Goal: Task Accomplishment & Management: Manage account settings

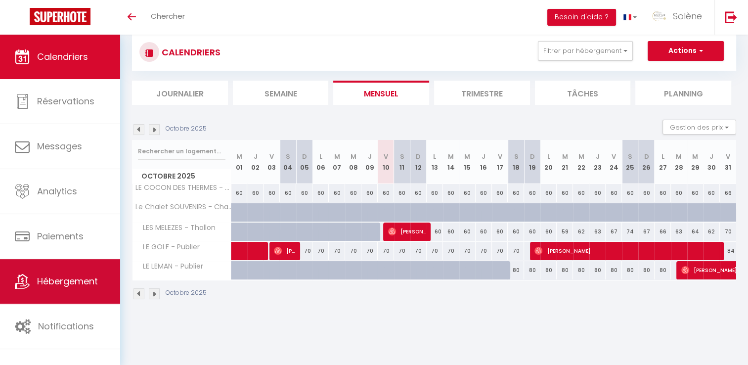
scroll to position [35, 0]
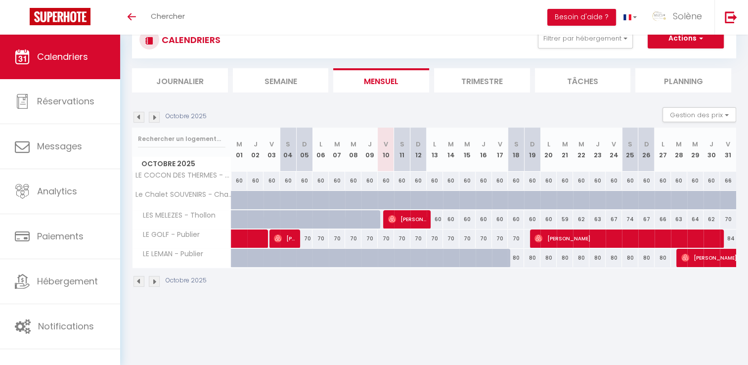
click at [152, 116] on img at bounding box center [154, 117] width 11 height 11
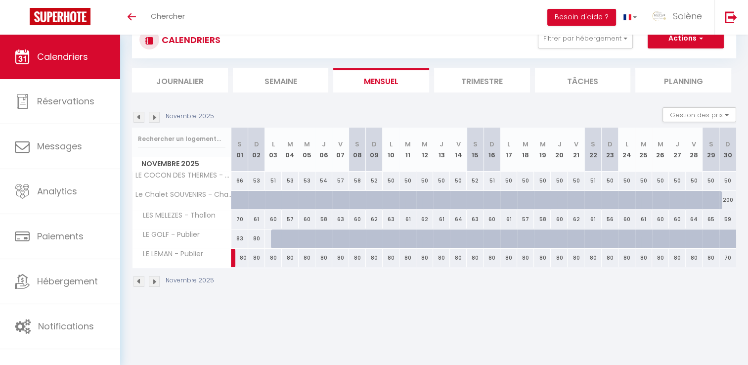
click at [154, 117] on img at bounding box center [154, 117] width 11 height 11
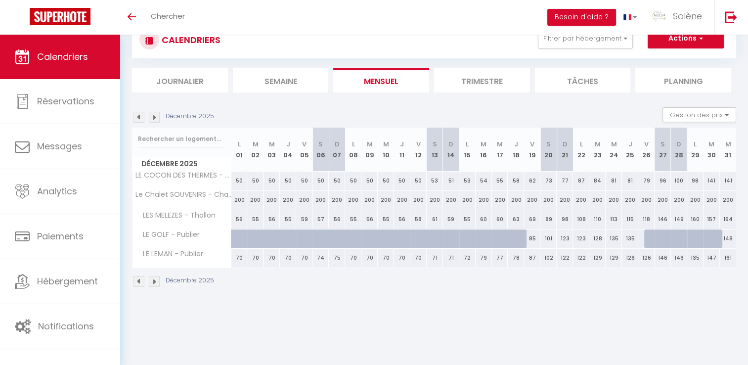
click at [531, 183] on div "62" at bounding box center [532, 181] width 16 height 18
type input "62"
type input "Ven 19 Décembre 2025"
type input "Sam 20 Décembre 2025"
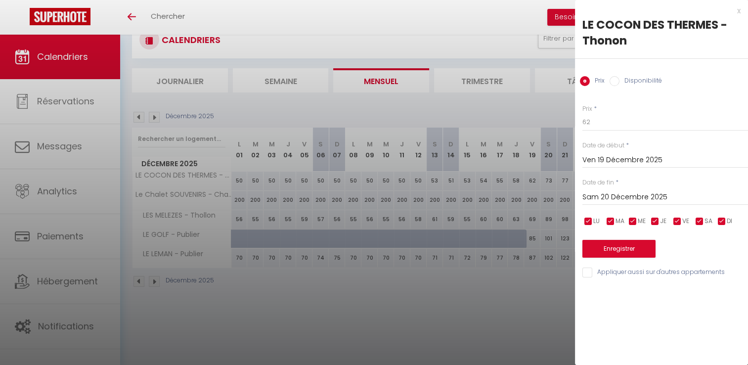
click at [627, 80] on label "Disponibilité" at bounding box center [641, 81] width 43 height 11
click at [620, 80] on input "Disponibilité" at bounding box center [615, 81] width 10 height 10
radio input "true"
radio input "false"
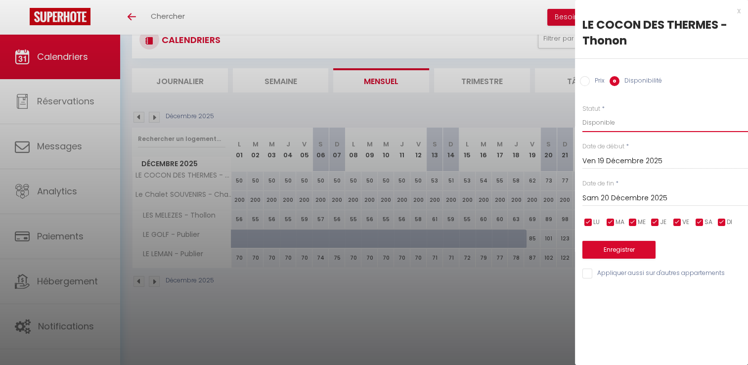
click at [606, 123] on select "Disponible Indisponible" at bounding box center [666, 122] width 166 height 19
select select "0"
click at [583, 113] on select "Disponible Indisponible" at bounding box center [666, 122] width 166 height 19
click at [628, 196] on input "Sam 20 Décembre 2025" at bounding box center [666, 198] width 166 height 13
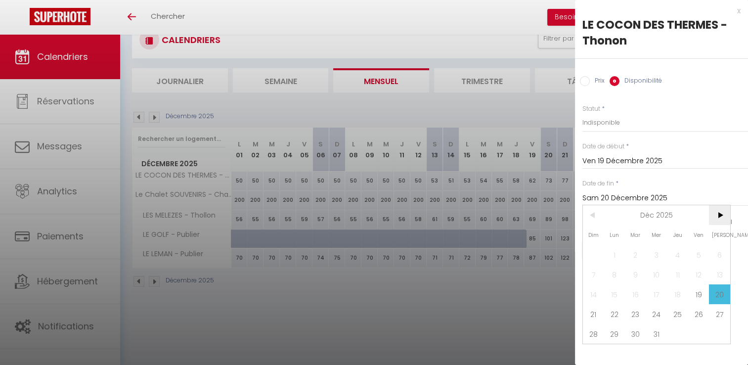
click at [720, 219] on span ">" at bounding box center [719, 215] width 21 height 20
click at [593, 212] on span "<" at bounding box center [593, 215] width 21 height 20
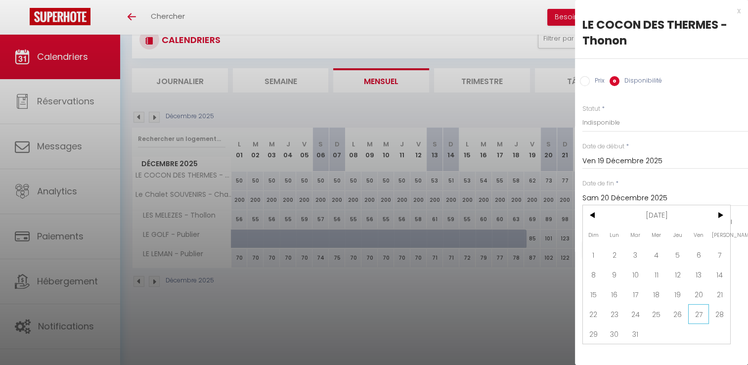
click at [703, 314] on span "27" at bounding box center [698, 314] width 21 height 20
type input "Ven 27 Mars 2026"
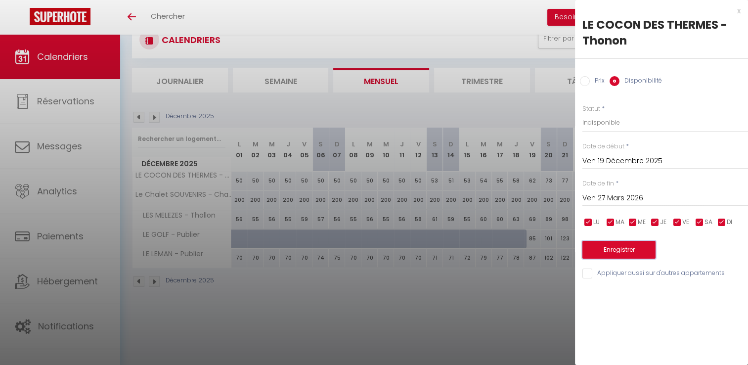
click at [647, 249] on button "Enregistrer" at bounding box center [619, 250] width 73 height 18
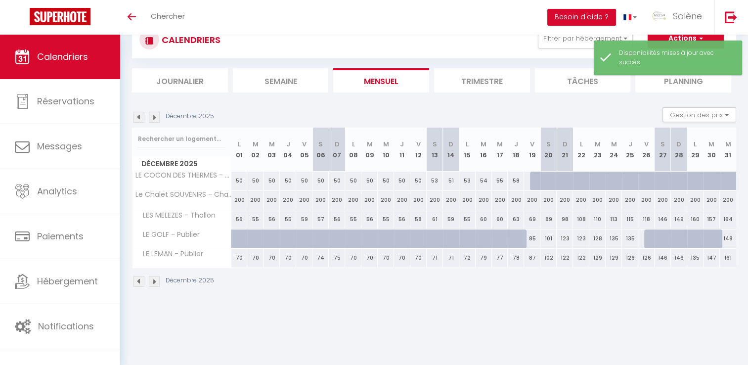
click at [154, 117] on img at bounding box center [154, 117] width 11 height 11
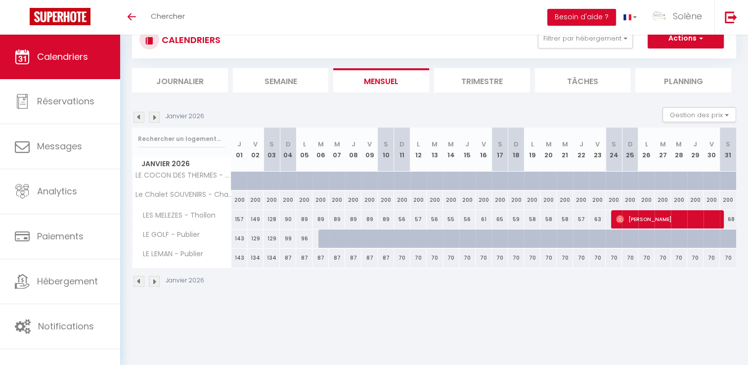
click at [154, 117] on img at bounding box center [154, 117] width 11 height 11
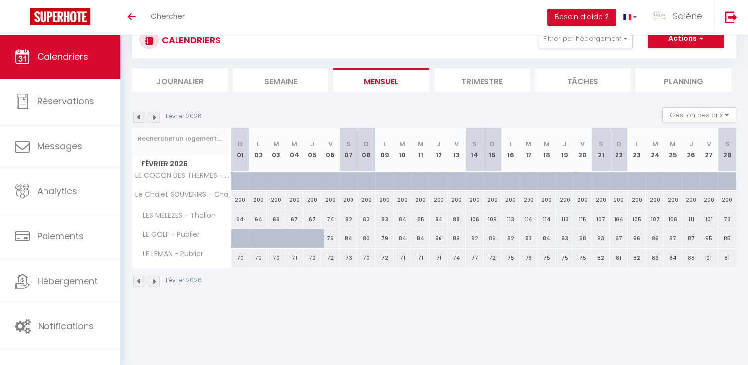
click at [154, 117] on img at bounding box center [154, 117] width 11 height 11
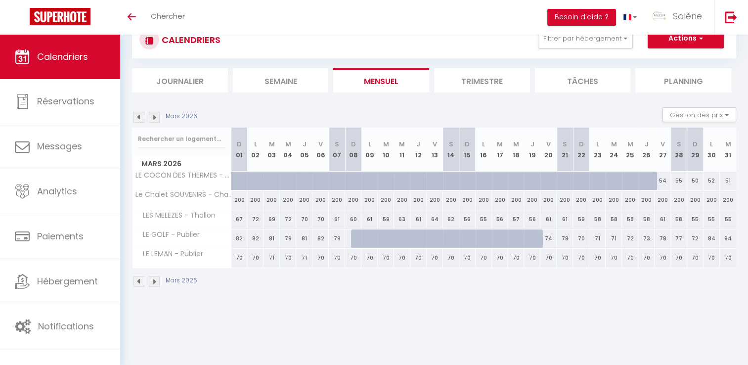
click at [154, 117] on img at bounding box center [154, 117] width 11 height 11
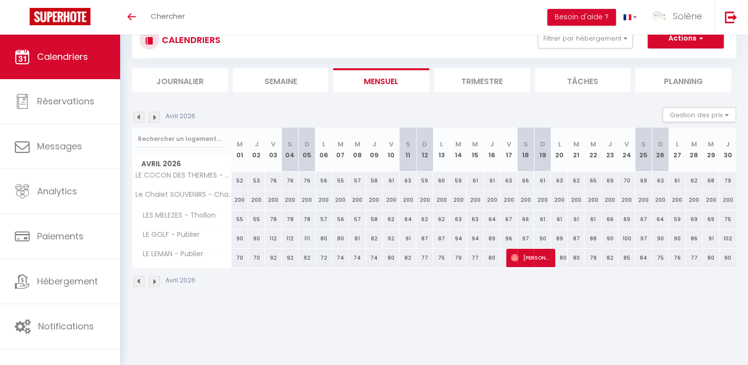
click at [154, 117] on img at bounding box center [154, 117] width 11 height 11
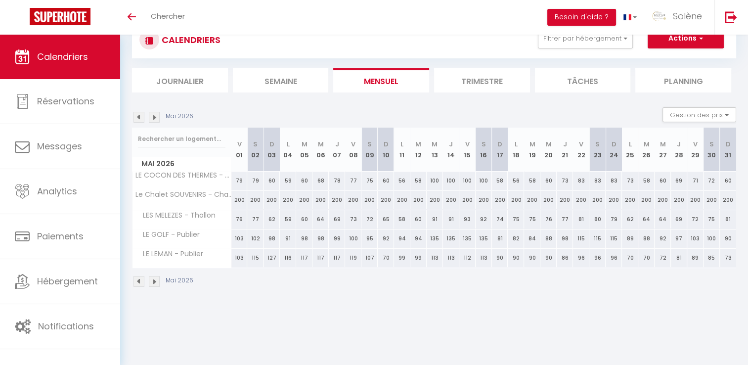
click at [154, 117] on img at bounding box center [154, 117] width 11 height 11
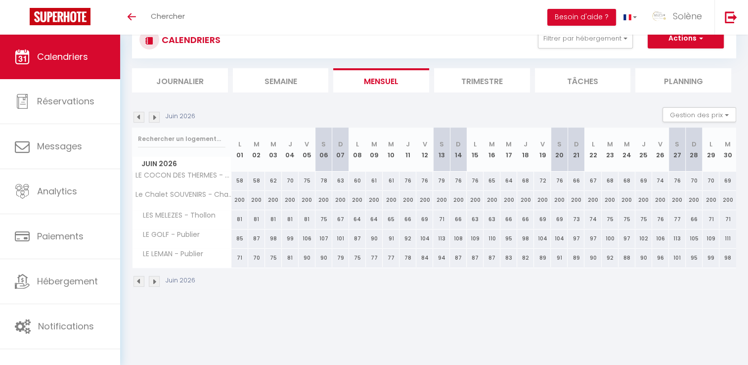
click at [154, 117] on img at bounding box center [154, 117] width 11 height 11
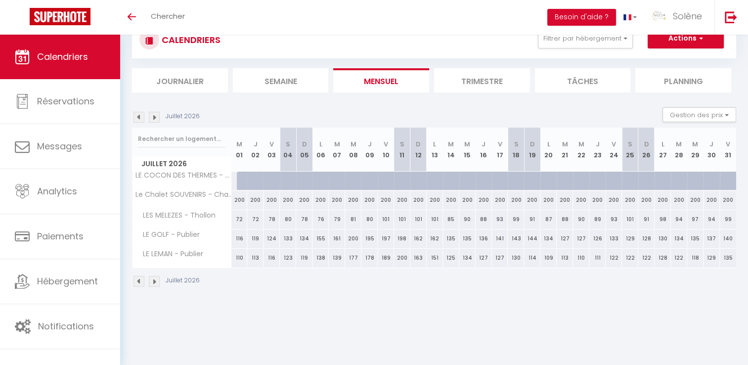
click at [155, 117] on img at bounding box center [154, 117] width 11 height 11
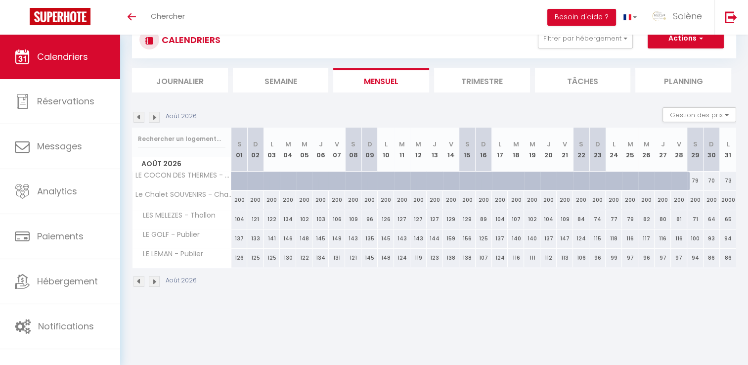
click at [155, 117] on img at bounding box center [154, 117] width 11 height 11
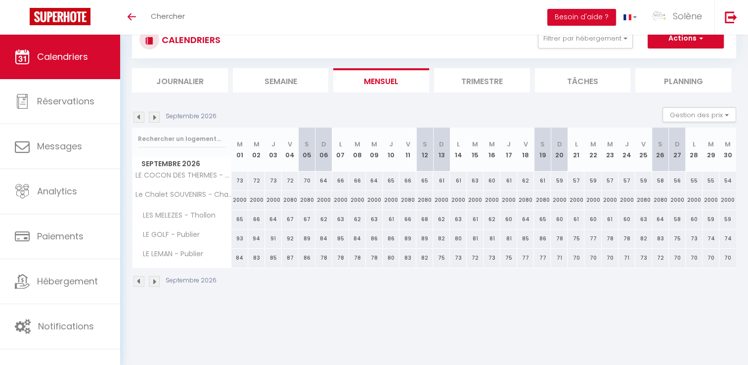
click at [155, 117] on img at bounding box center [154, 117] width 11 height 11
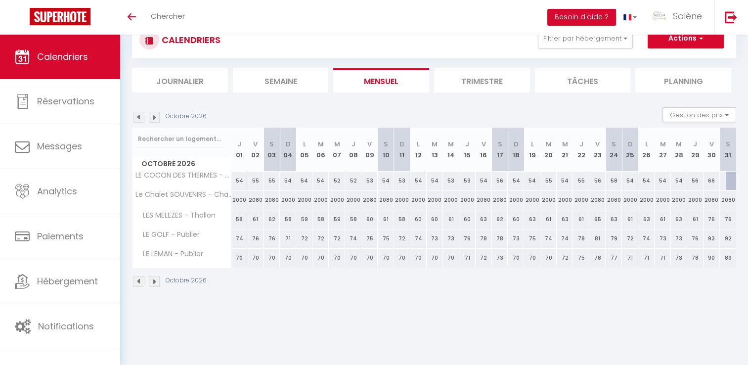
click at [155, 117] on img at bounding box center [154, 117] width 11 height 11
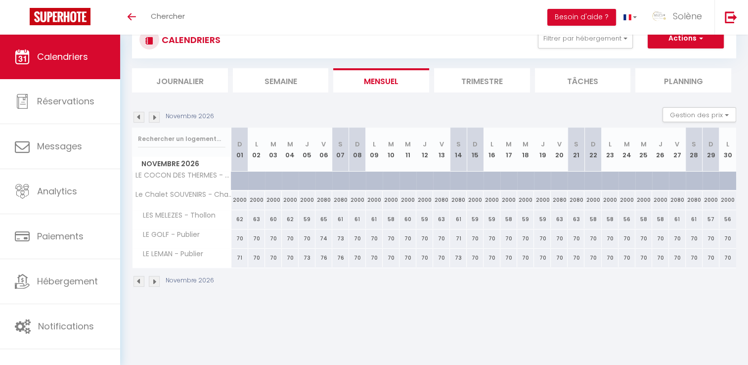
click at [138, 118] on img at bounding box center [139, 117] width 11 height 11
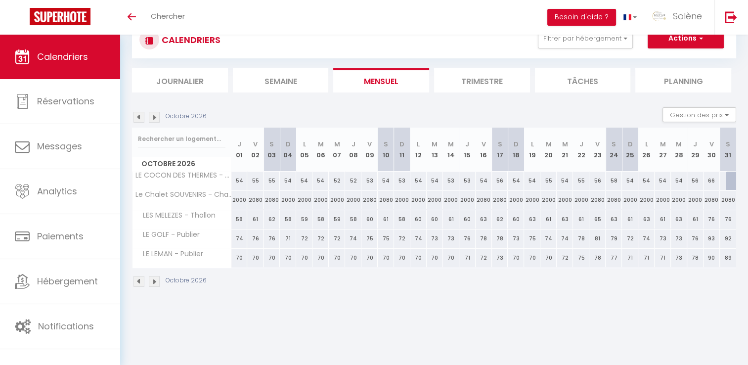
click at [727, 178] on div at bounding box center [734, 181] width 16 height 19
select select "1"
type input "[PERSON_NAME][DATE]"
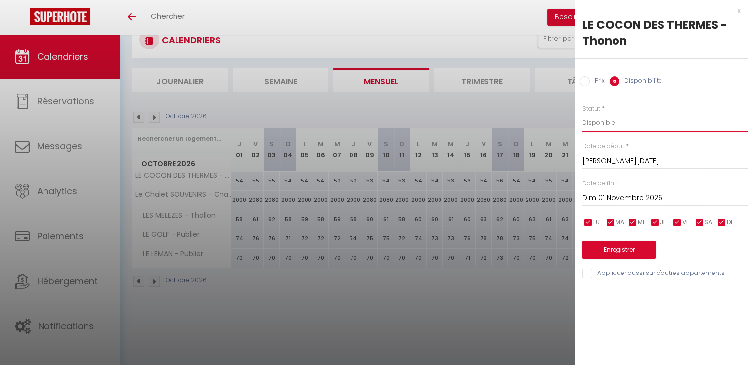
drag, startPoint x: 609, startPoint y: 124, endPoint x: 601, endPoint y: 128, distance: 9.1
click at [609, 125] on select "Disponible Indisponible" at bounding box center [666, 122] width 166 height 19
click at [583, 113] on select "Disponible Indisponible" at bounding box center [666, 122] width 166 height 19
click at [628, 197] on input "Dim 01 Novembre 2026" at bounding box center [666, 198] width 166 height 13
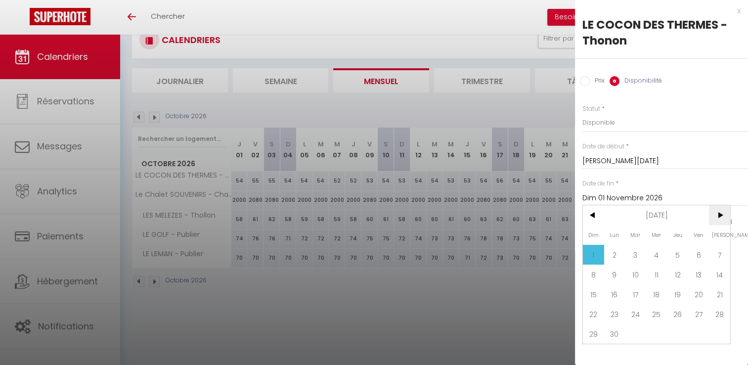
click at [718, 214] on span ">" at bounding box center [719, 215] width 21 height 20
click at [696, 294] on span "18" at bounding box center [698, 294] width 21 height 20
type input "[DATE]"
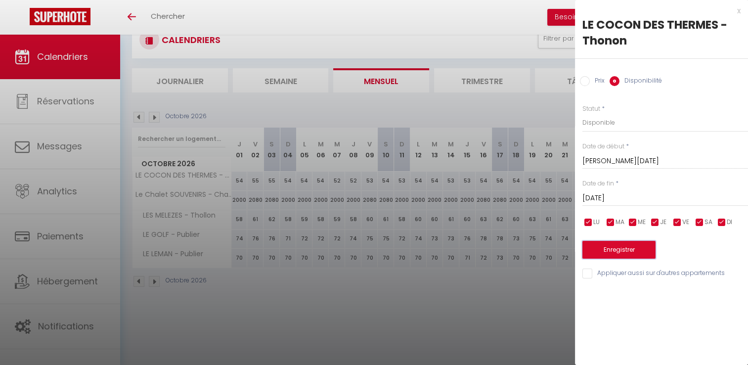
click at [625, 246] on button "Enregistrer" at bounding box center [619, 250] width 73 height 18
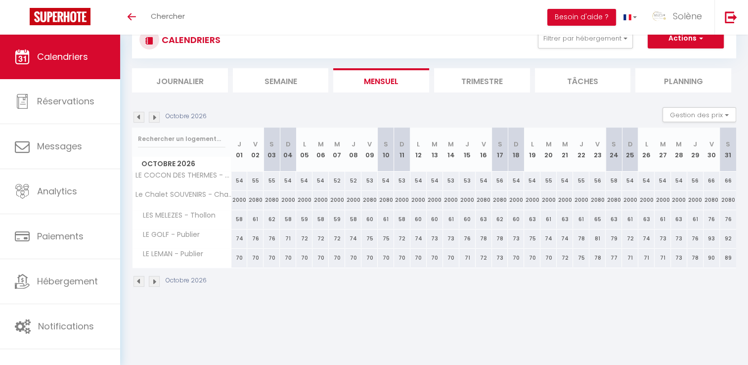
click at [153, 118] on img at bounding box center [154, 117] width 11 height 11
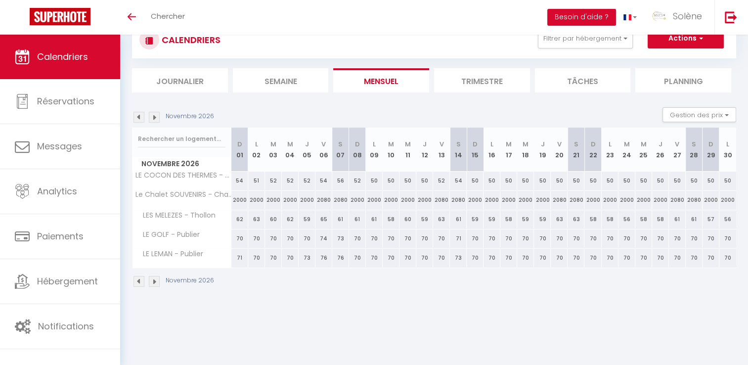
click at [153, 118] on img at bounding box center [154, 117] width 11 height 11
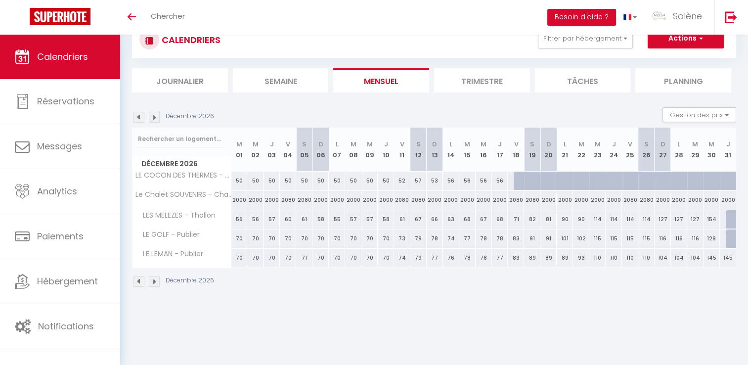
click at [153, 118] on img at bounding box center [154, 117] width 11 height 11
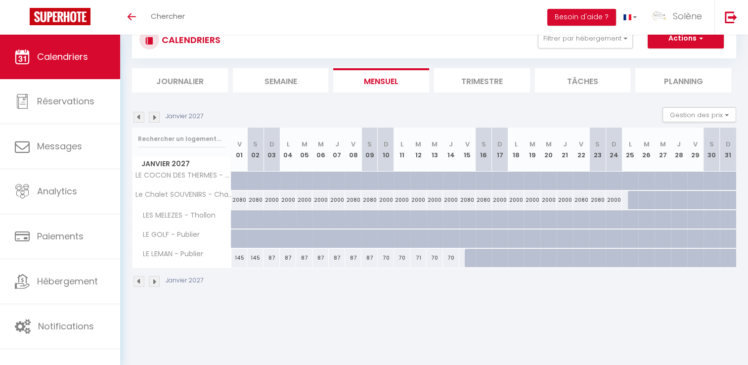
click at [153, 118] on img at bounding box center [154, 117] width 11 height 11
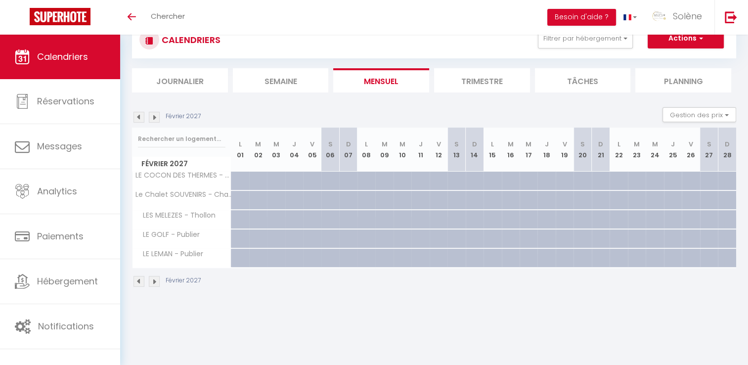
click at [153, 118] on img at bounding box center [154, 117] width 11 height 11
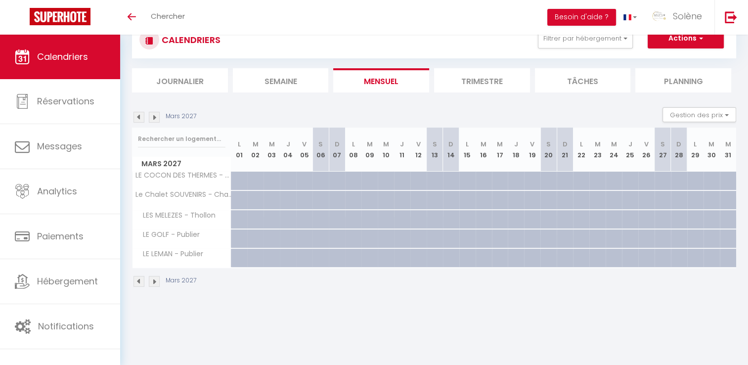
click at [153, 118] on img at bounding box center [154, 117] width 11 height 11
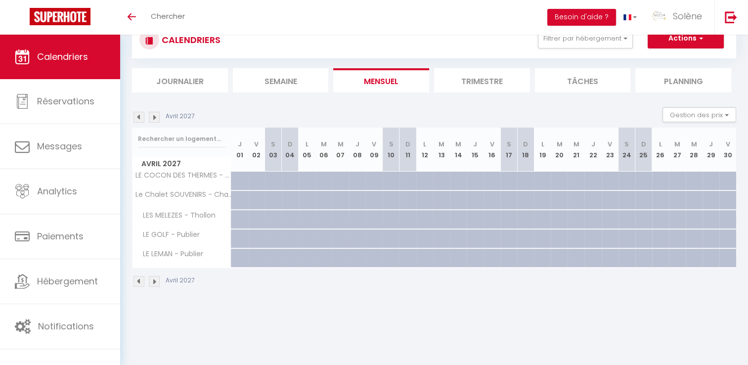
click at [153, 118] on img at bounding box center [154, 117] width 11 height 11
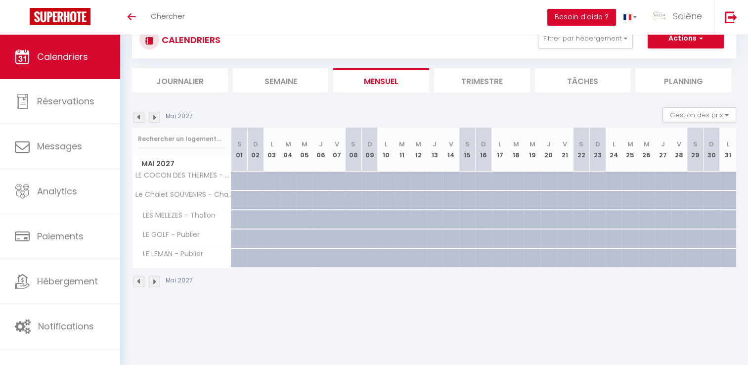
click at [153, 118] on img at bounding box center [154, 117] width 11 height 11
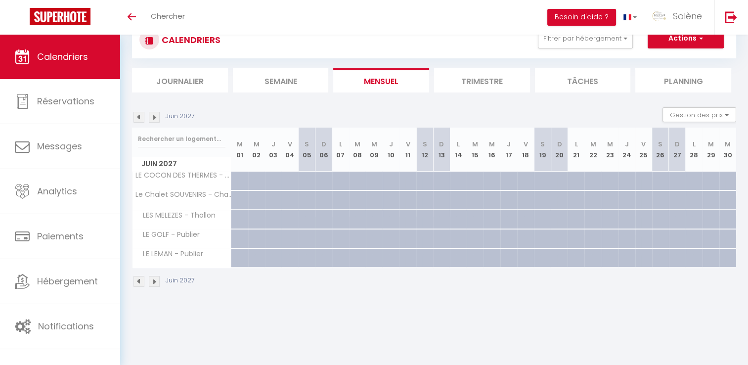
click at [153, 118] on img at bounding box center [154, 117] width 11 height 11
